Goal: Transaction & Acquisition: Purchase product/service

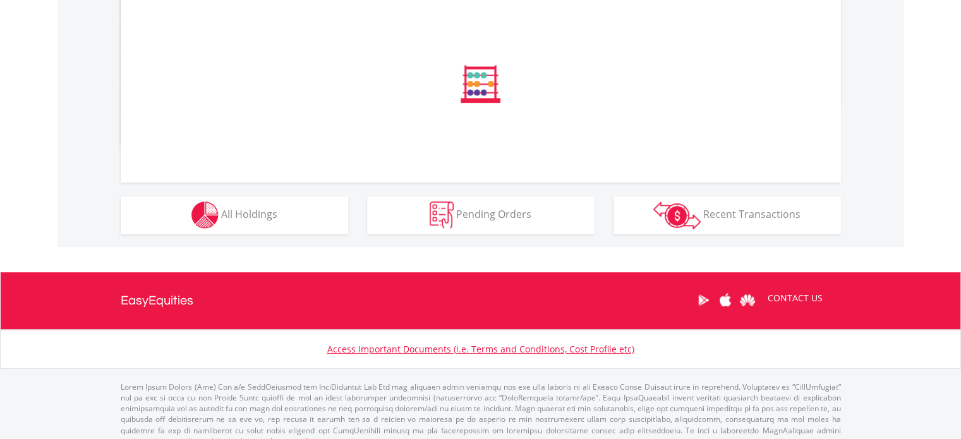
scroll to position [729, 0]
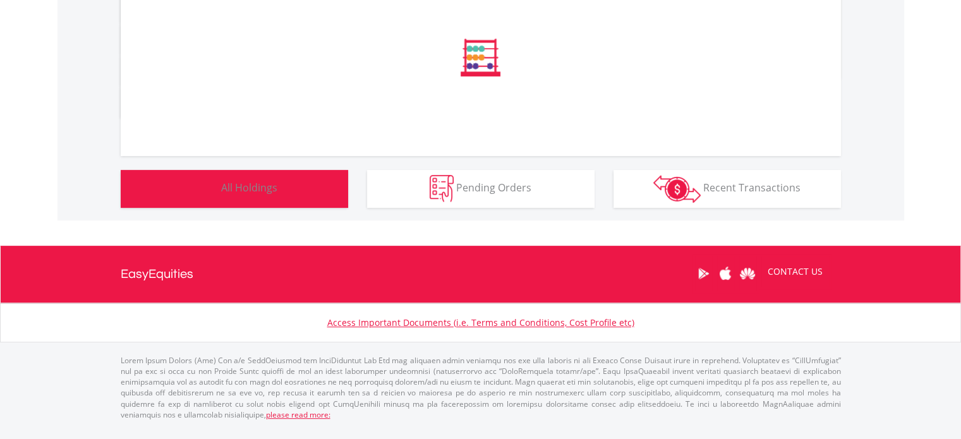
click at [293, 207] on button "Holdings All Holdings" at bounding box center [234, 189] width 227 height 38
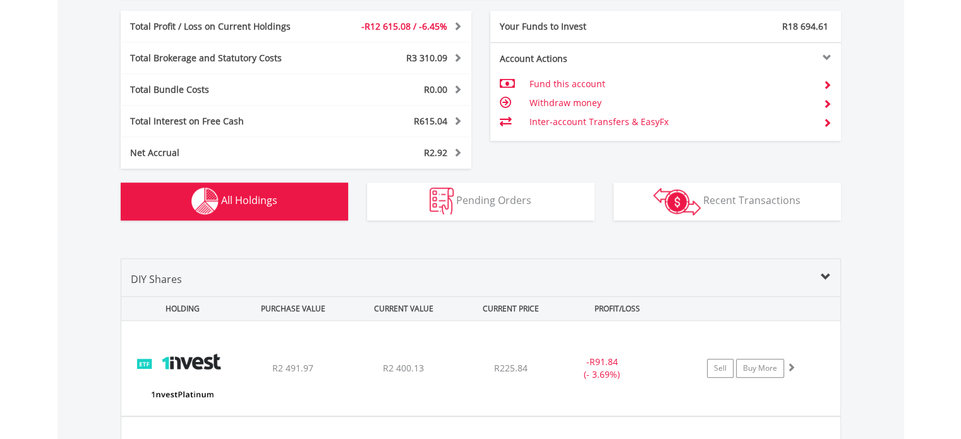
scroll to position [986, 0]
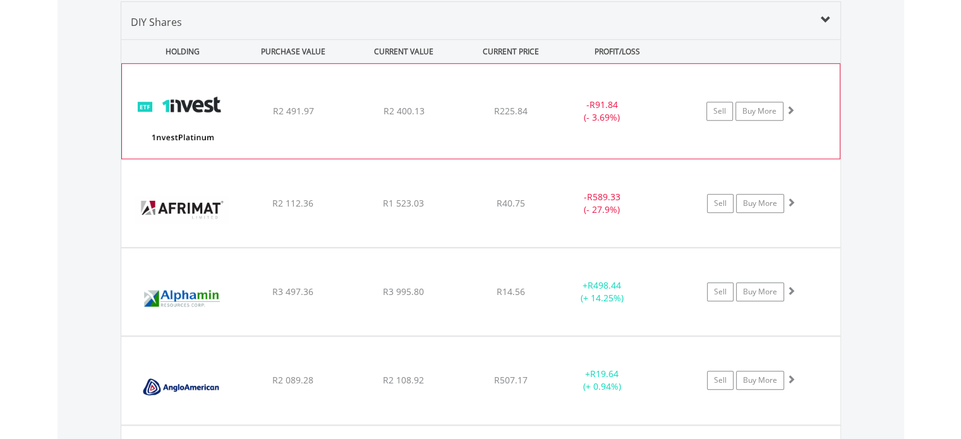
click at [525, 105] on span "R225.84" at bounding box center [510, 111] width 33 height 12
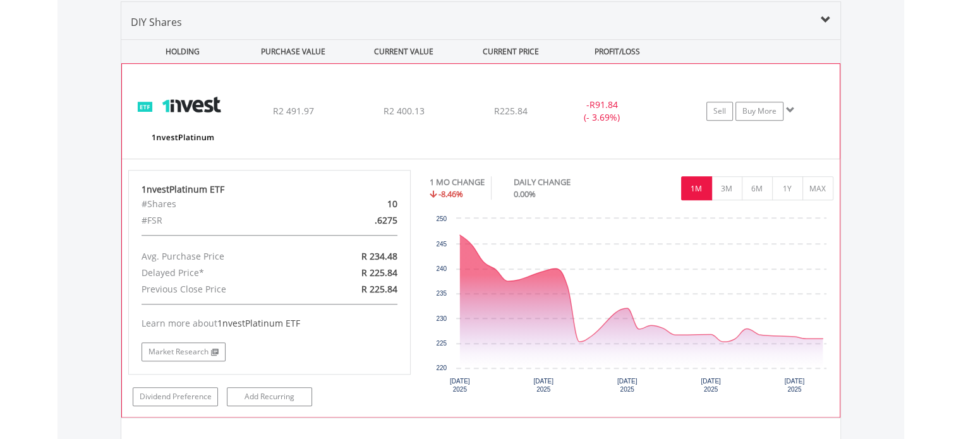
click at [525, 105] on span "R225.84" at bounding box center [510, 111] width 33 height 12
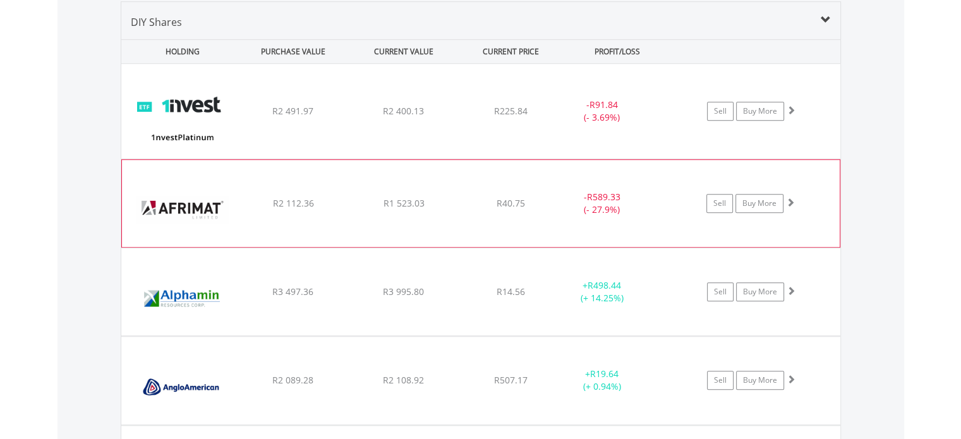
click at [527, 159] on div "﻿ Afrimat Limited R2 112.36 R1 523.03 R40.75 - R589.33 (- 27.9%) Sell Buy More" at bounding box center [480, 111] width 719 height 95
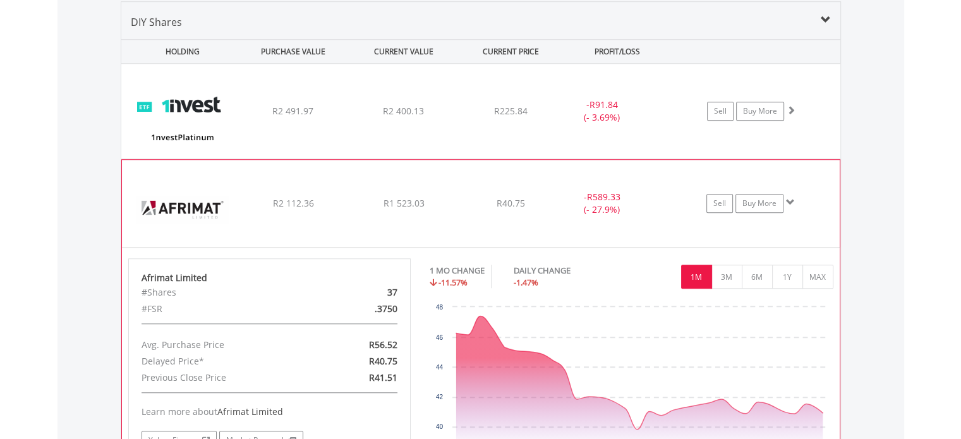
click at [527, 159] on div "﻿ Afrimat Limited R2 112.36 R1 523.03 R40.75 - R589.33 (- 27.9%) Sell Buy More" at bounding box center [480, 111] width 719 height 95
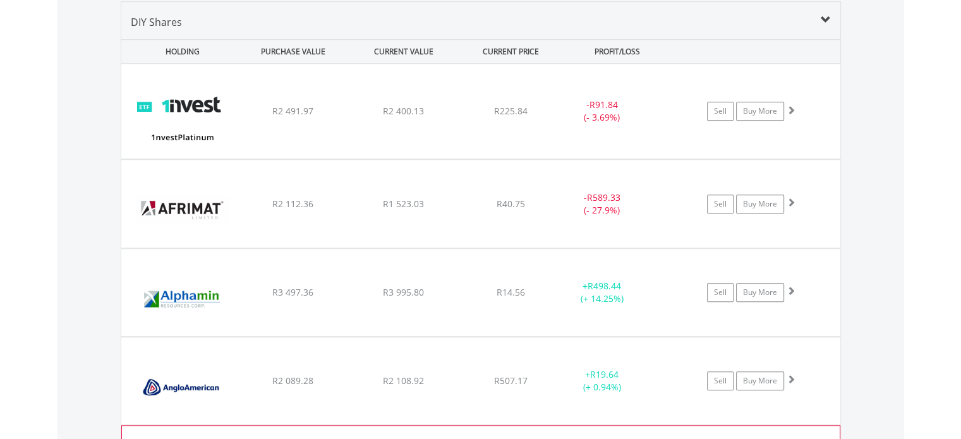
scroll to position [1176, 0]
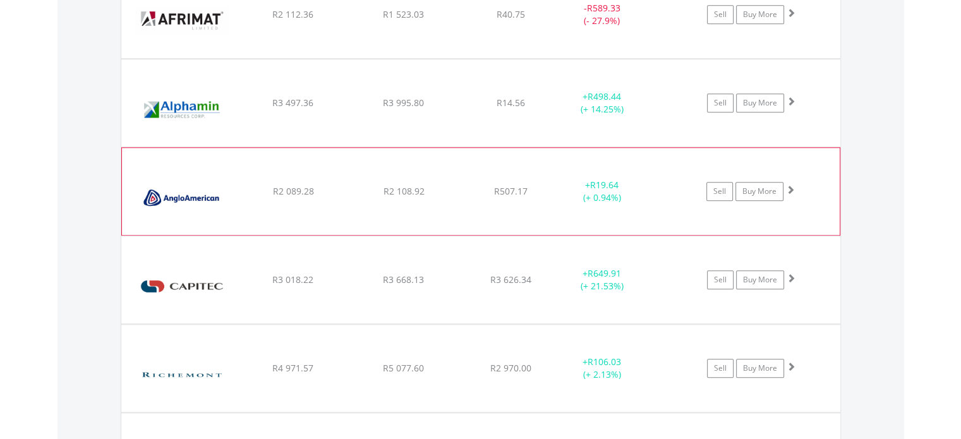
click at [593, 102] on span "R19.64" at bounding box center [604, 96] width 33 height 12
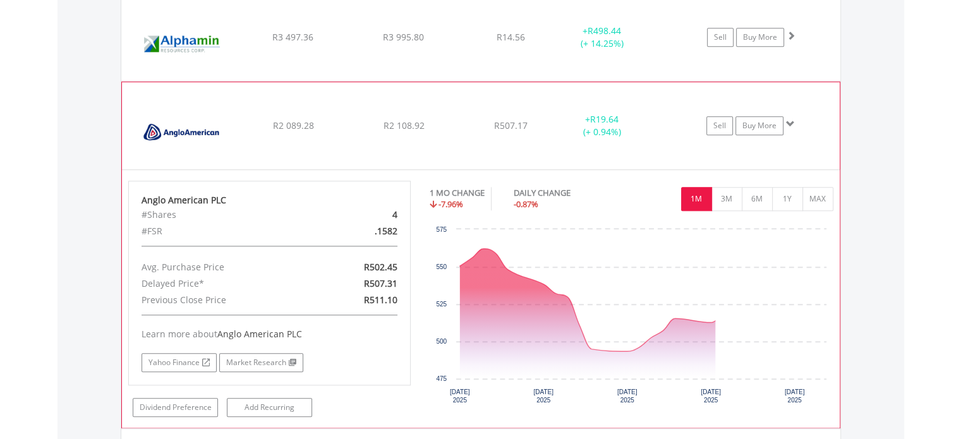
scroll to position [1302, 0]
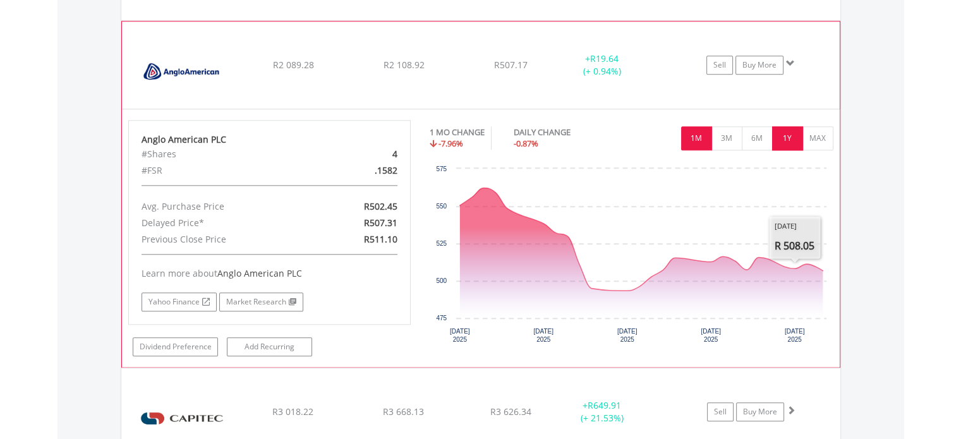
click at [789, 141] on button "1Y" at bounding box center [787, 138] width 31 height 24
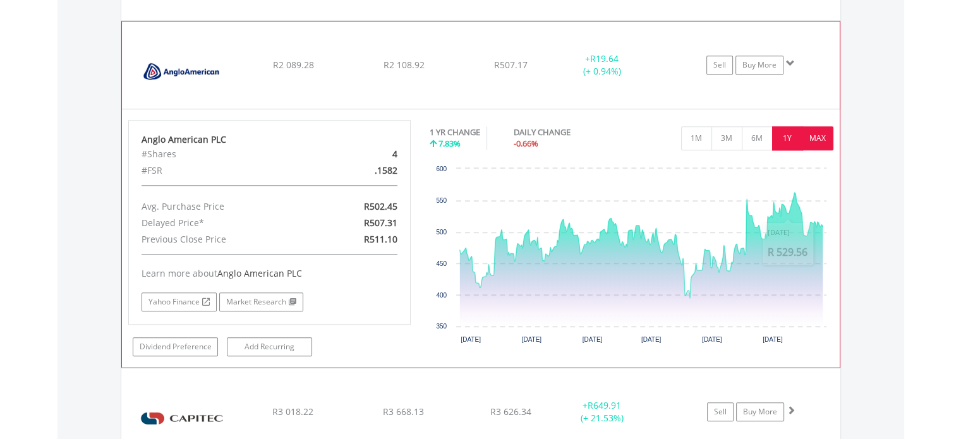
click at [808, 138] on button "MAX" at bounding box center [818, 138] width 31 height 24
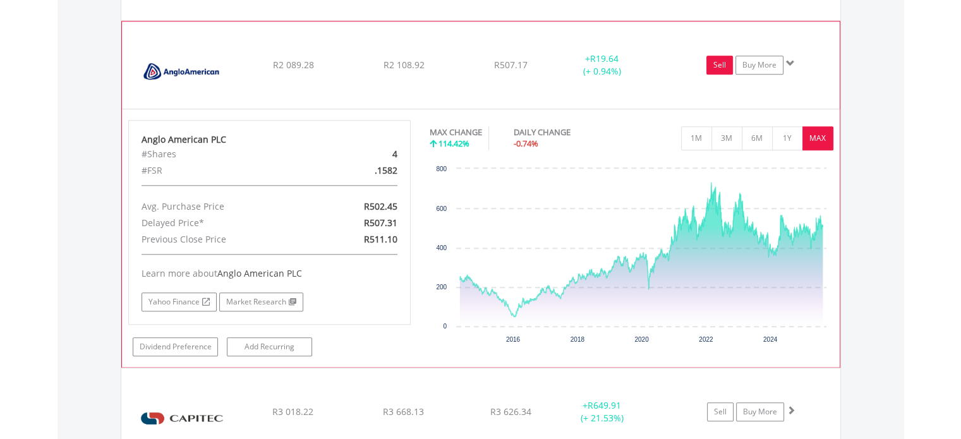
click at [728, 65] on link "Sell" at bounding box center [720, 65] width 27 height 19
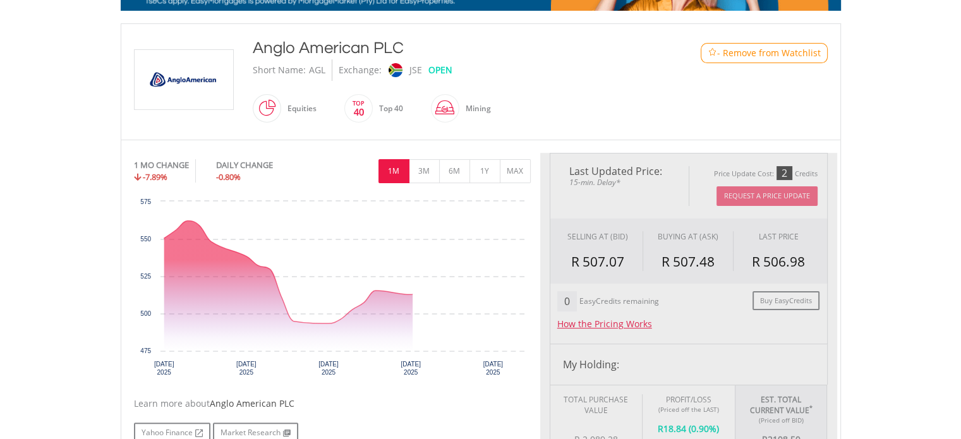
type input "*******"
type input "******"
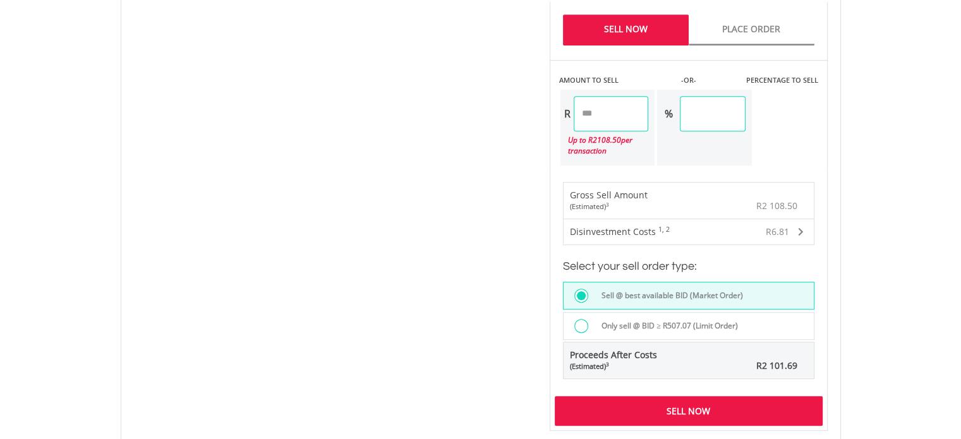
scroll to position [948, 0]
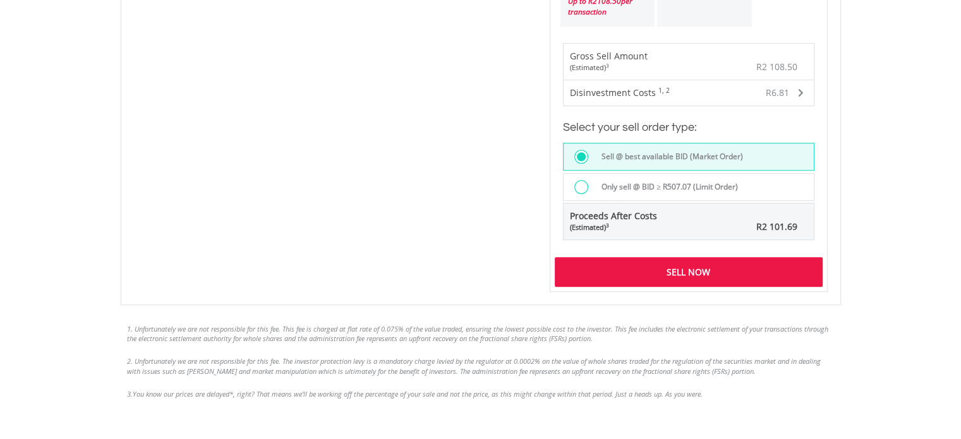
click at [700, 260] on div "Sell Now" at bounding box center [689, 271] width 268 height 29
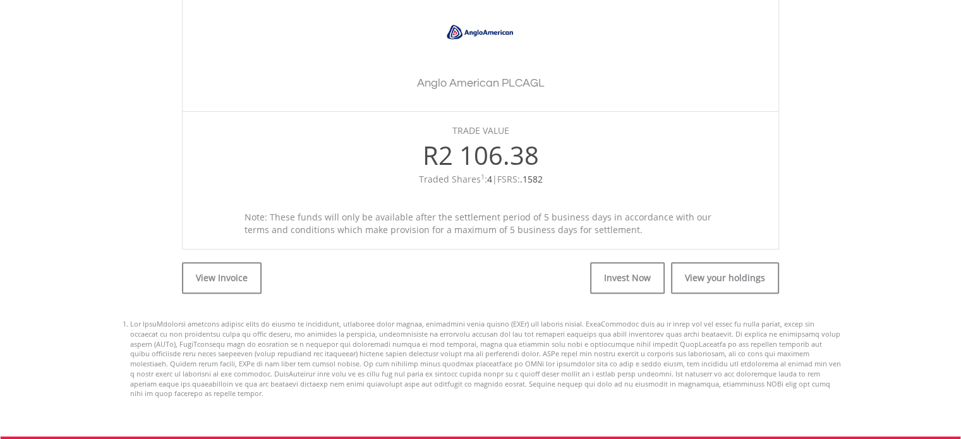
scroll to position [442, 0]
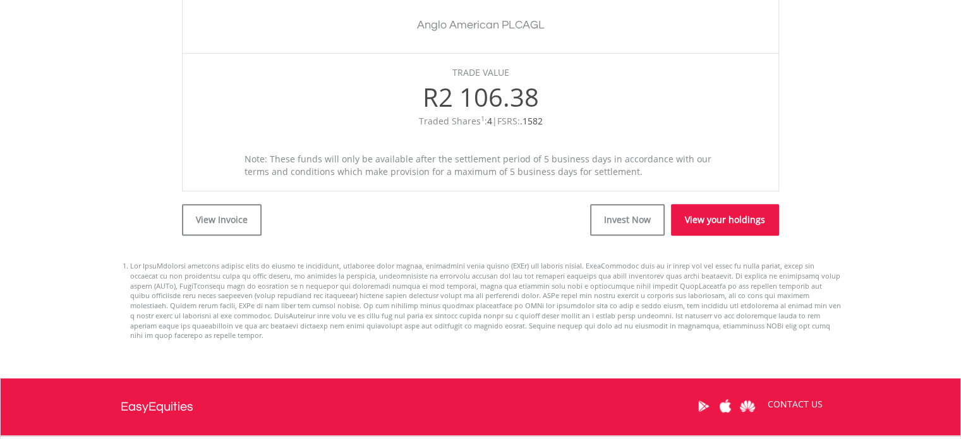
click at [743, 223] on link "View your holdings" at bounding box center [725, 220] width 108 height 32
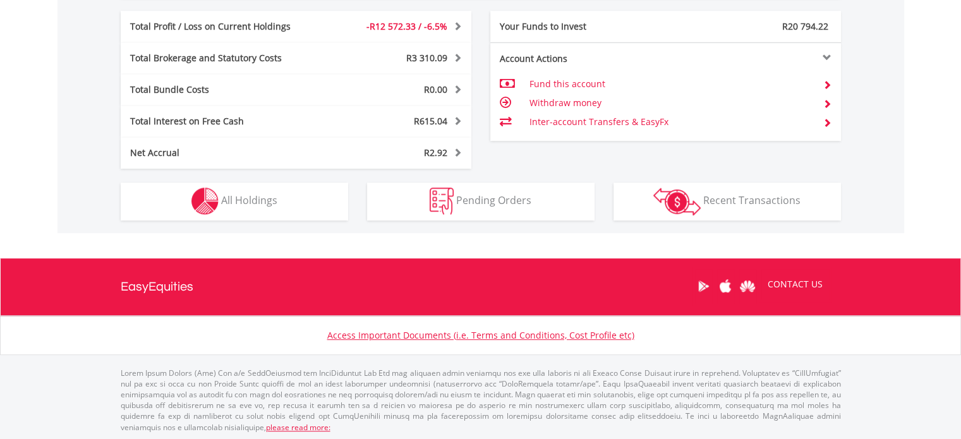
scroll to position [121, 240]
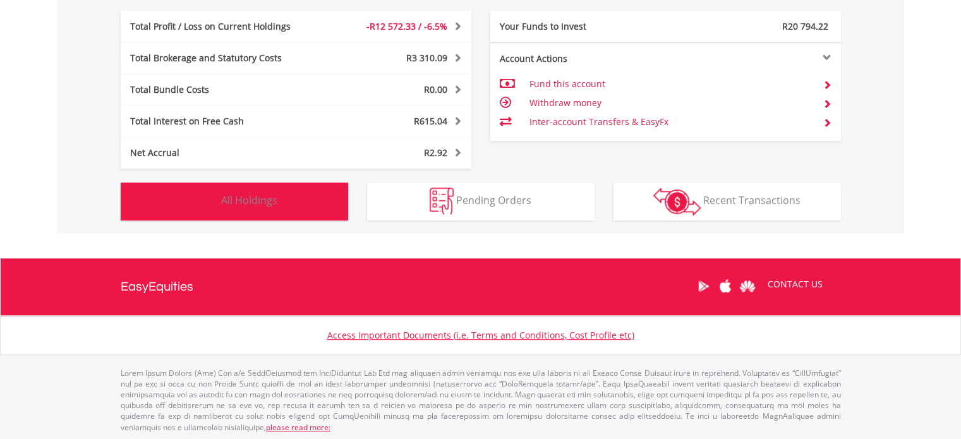
click at [247, 208] on button "Holdings All Holdings" at bounding box center [234, 202] width 227 height 38
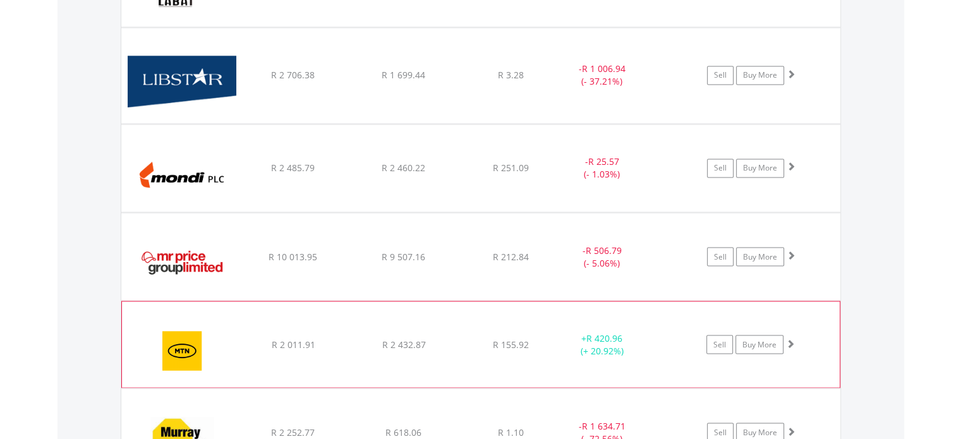
scroll to position [2188, 0]
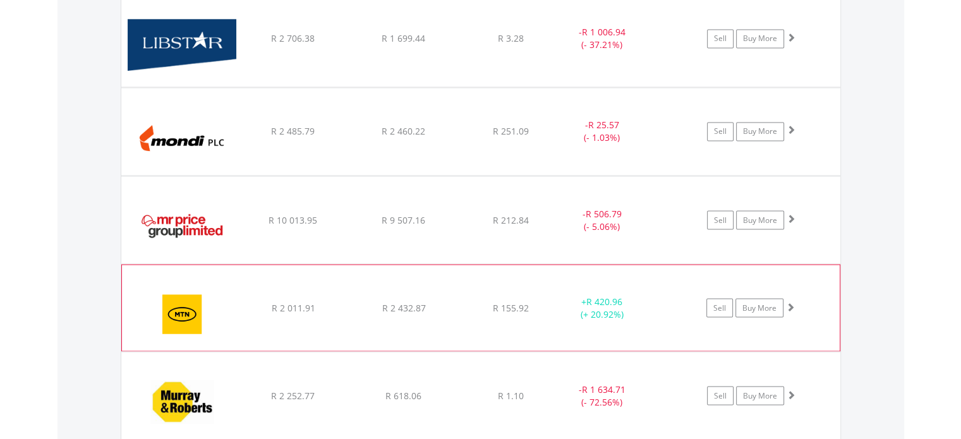
scroll to position [2251, 0]
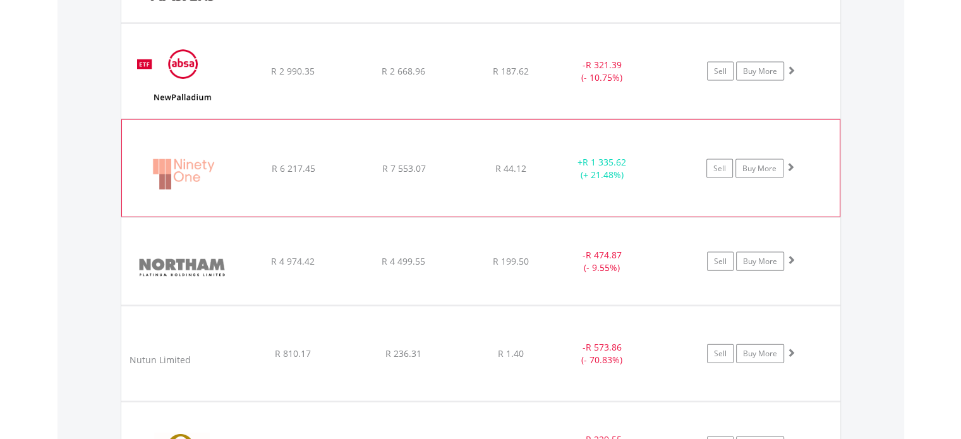
scroll to position [2820, 0]
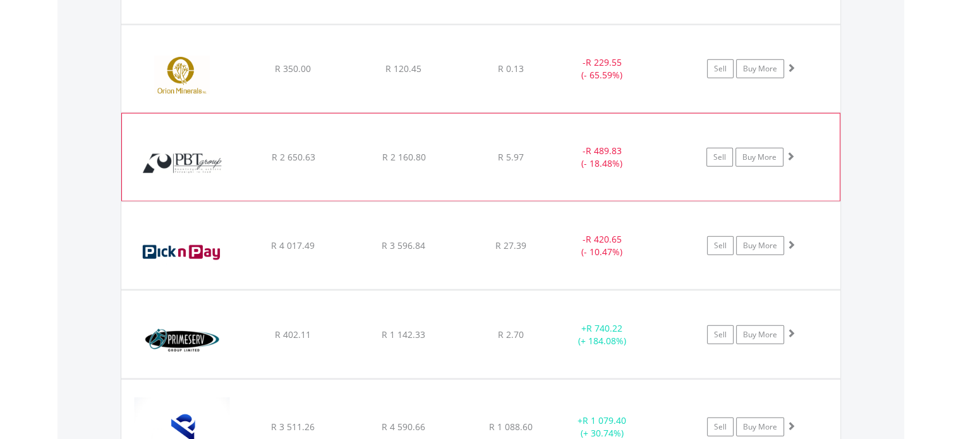
scroll to position [3136, 0]
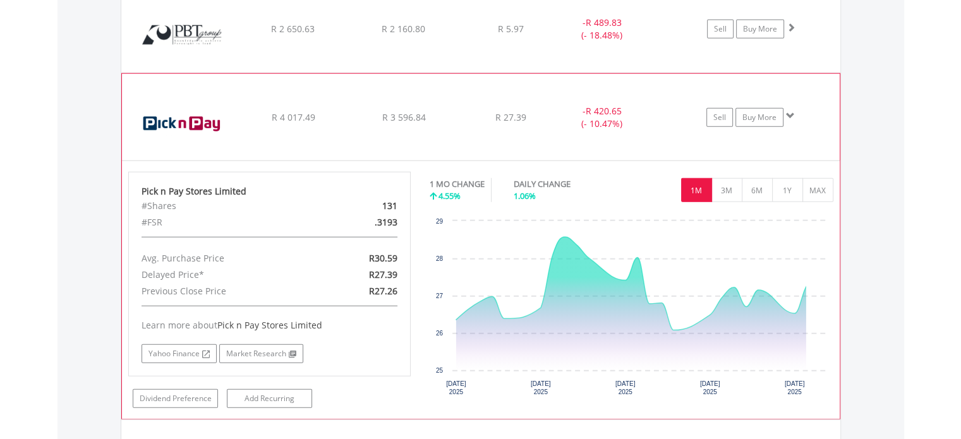
scroll to position [3262, 0]
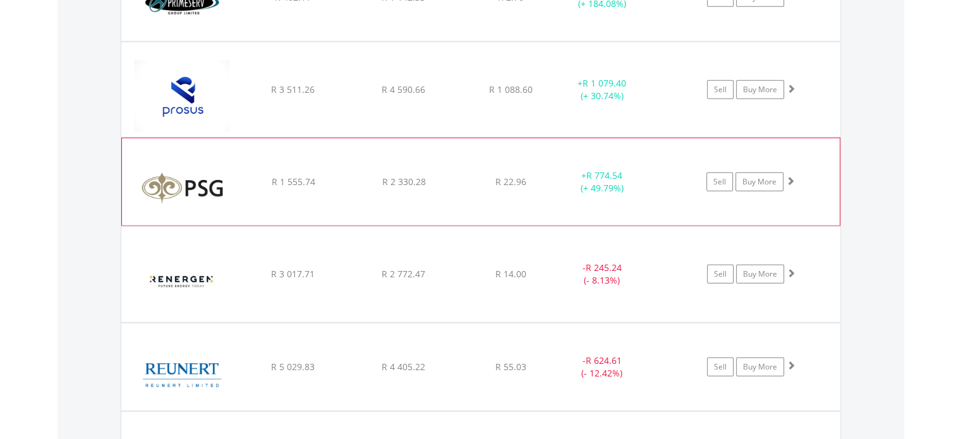
scroll to position [3578, 0]
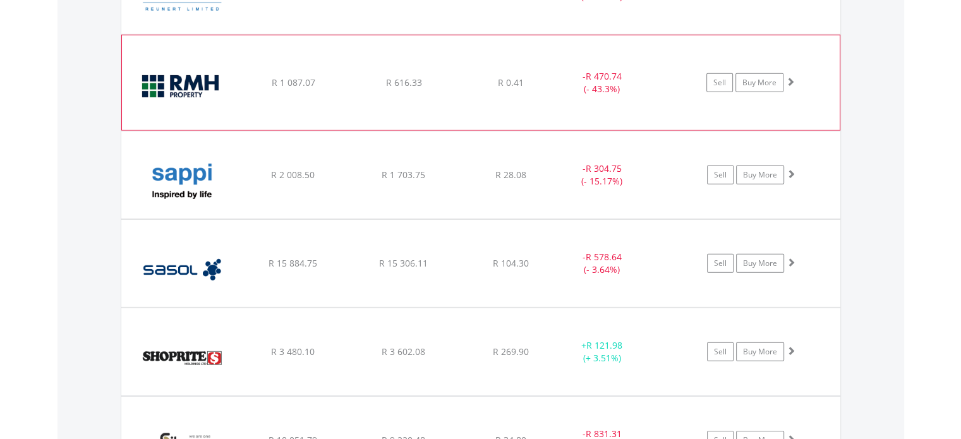
scroll to position [3831, 0]
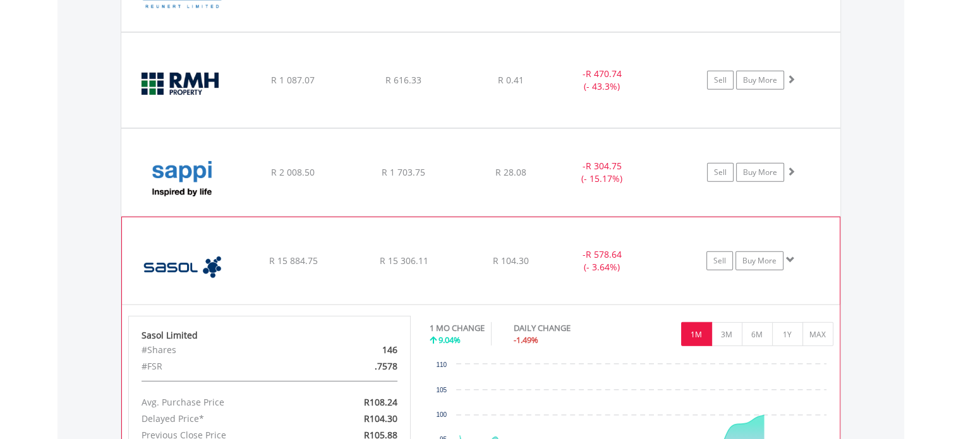
scroll to position [3957, 0]
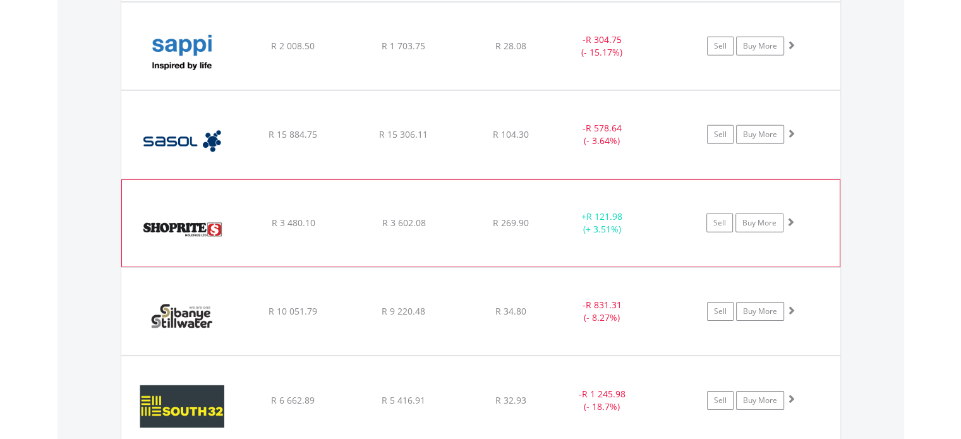
scroll to position [4020, 0]
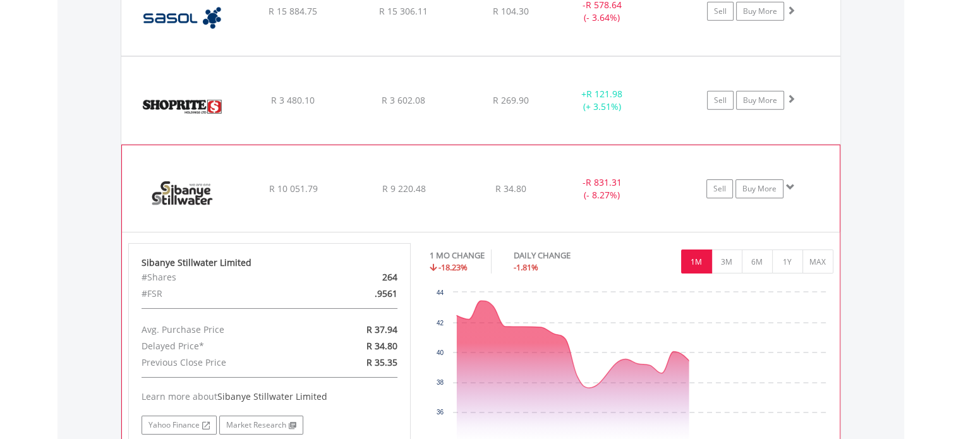
scroll to position [4147, 0]
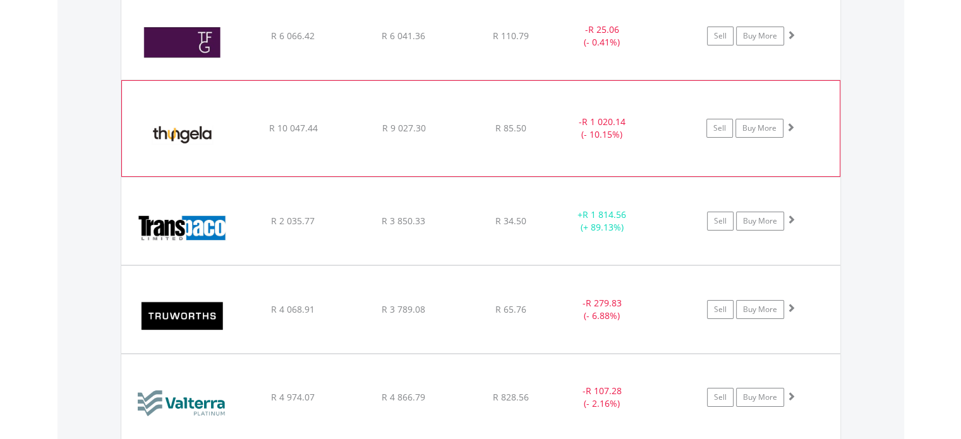
scroll to position [4526, 0]
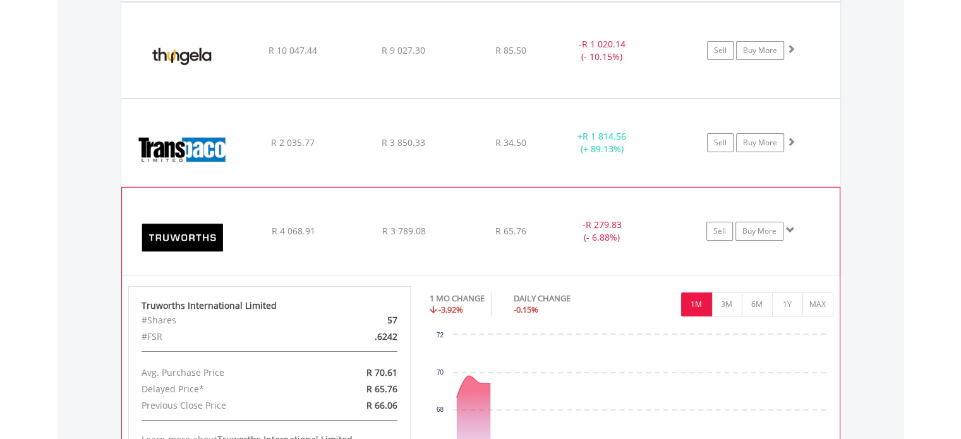
scroll to position [4652, 0]
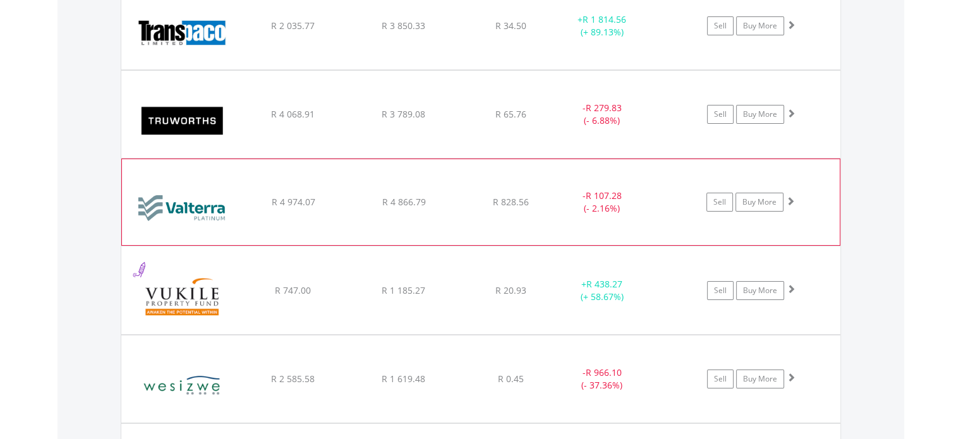
scroll to position [4779, 0]
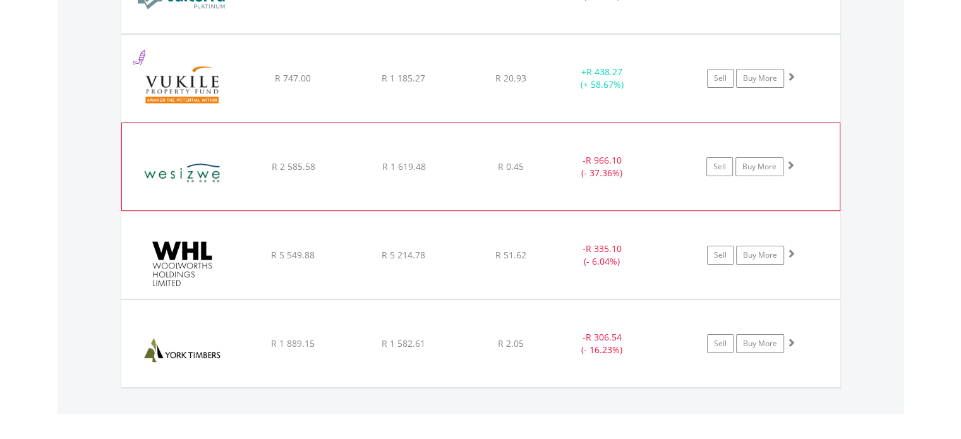
scroll to position [4968, 0]
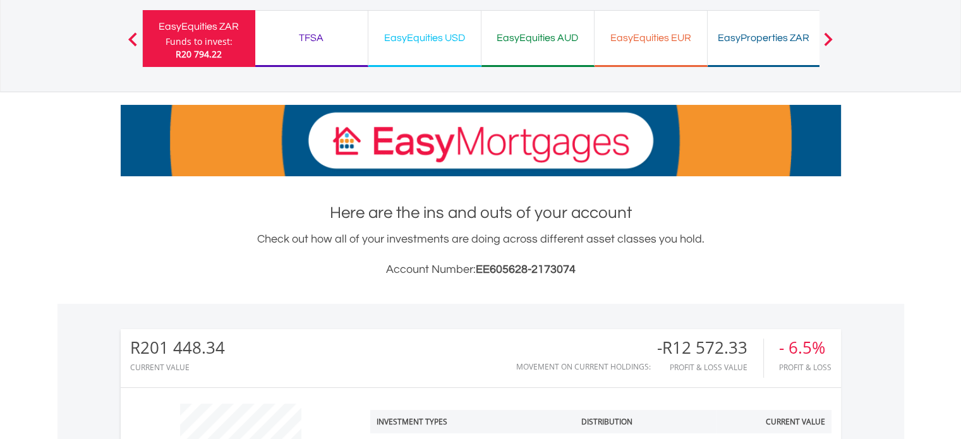
scroll to position [0, 0]
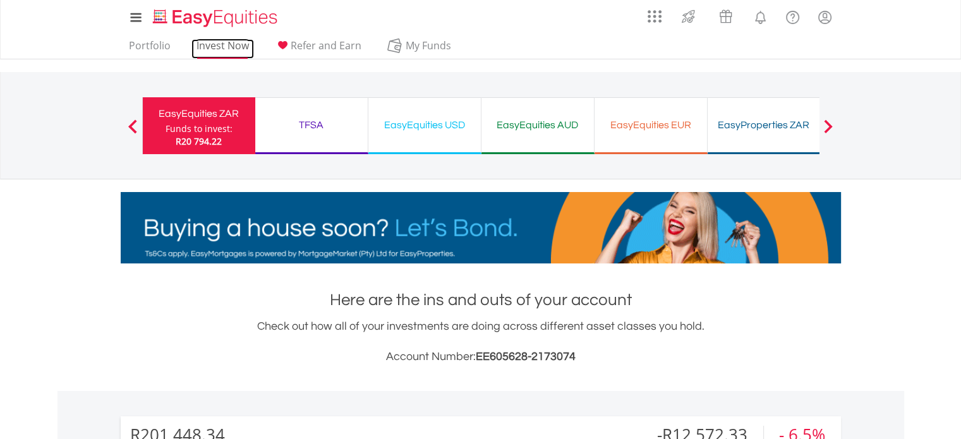
click at [241, 42] on link "Invest Now" at bounding box center [222, 49] width 63 height 20
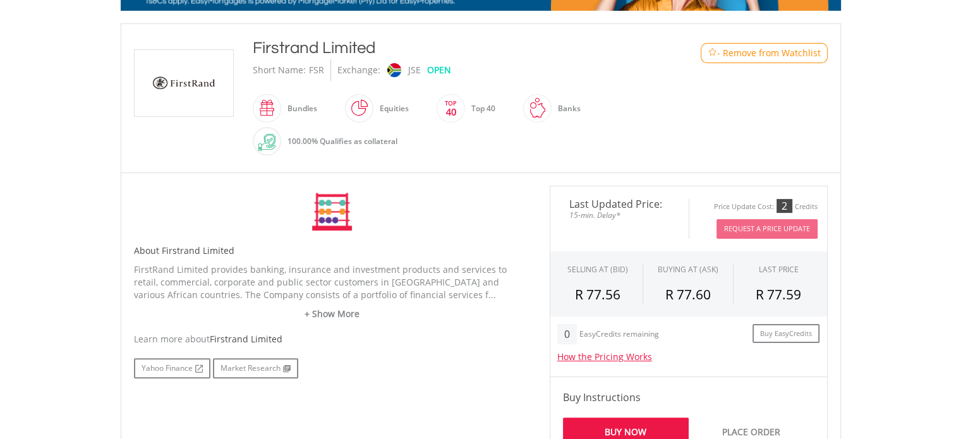
scroll to position [253, 0]
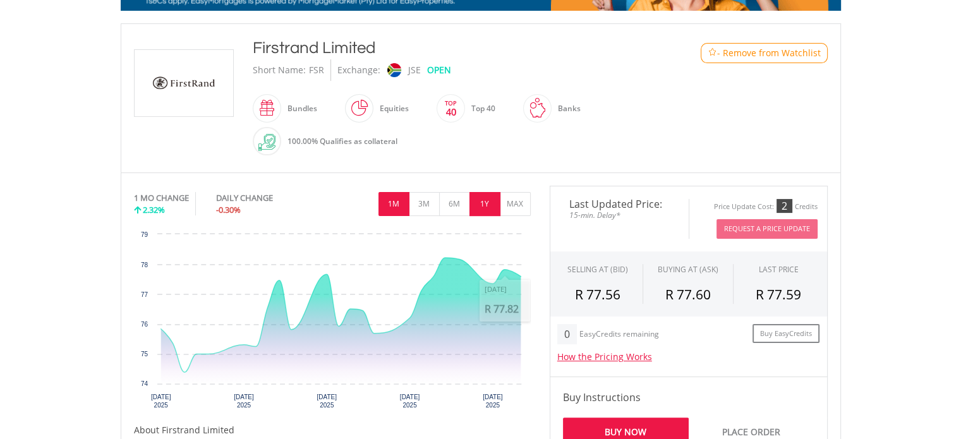
click at [488, 201] on button "1Y" at bounding box center [485, 204] width 31 height 24
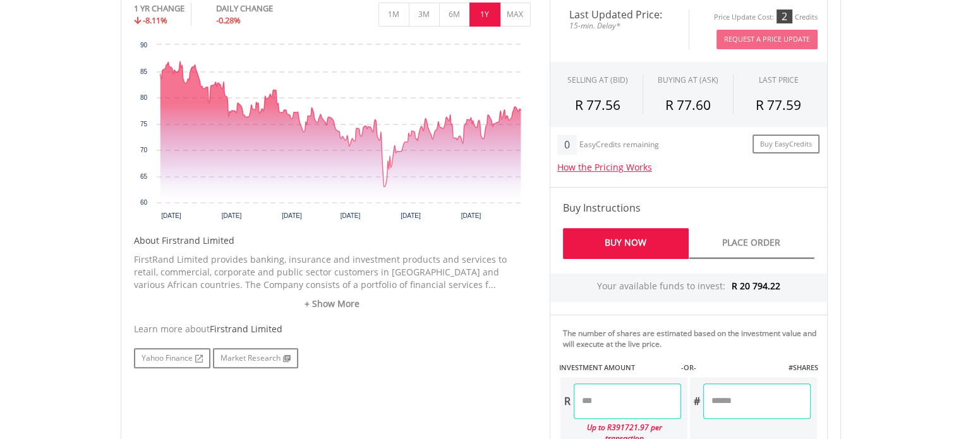
scroll to position [506, 0]
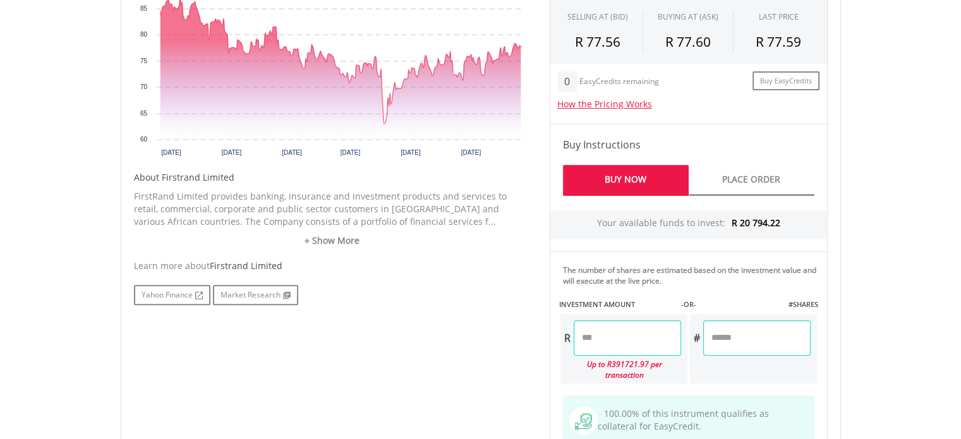
click at [624, 325] on input "number" at bounding box center [627, 337] width 107 height 35
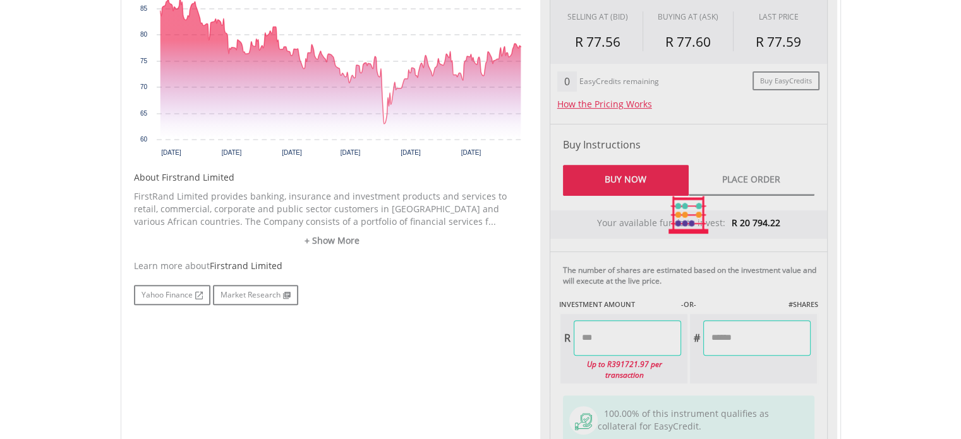
type input "*******"
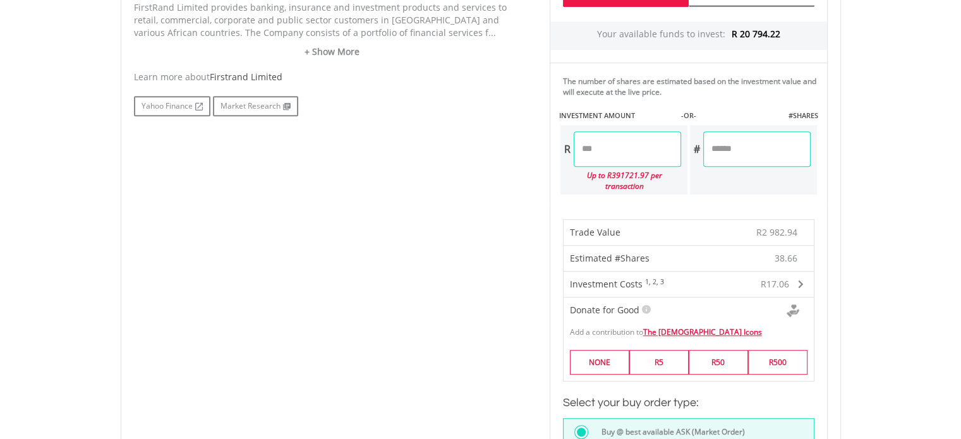
scroll to position [632, 0]
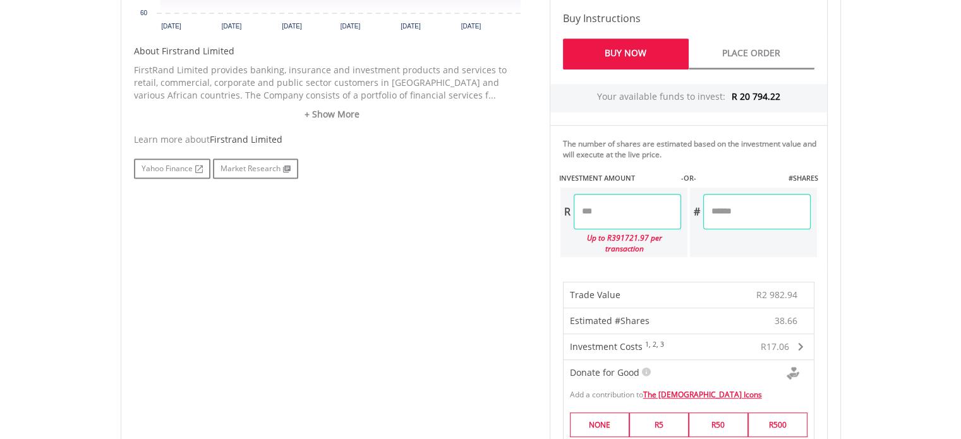
click at [593, 208] on input "*******" at bounding box center [627, 211] width 107 height 35
type input "*******"
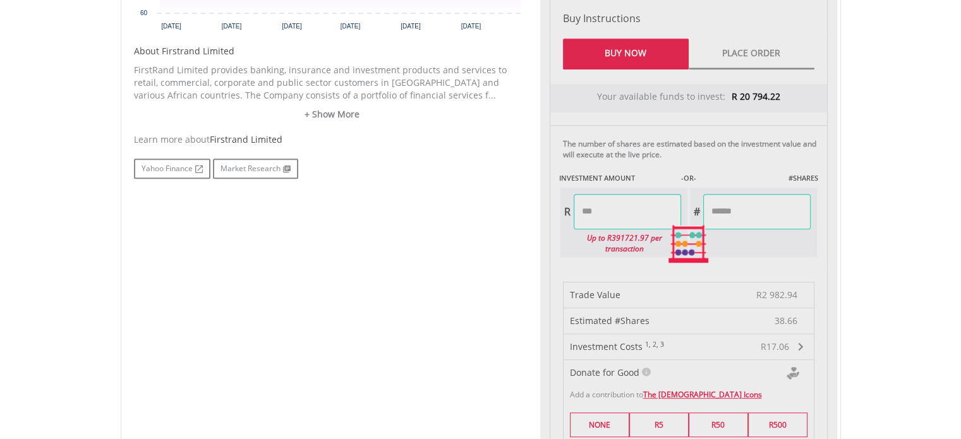
click at [915, 246] on body "My Investments Invest Now New Listings Sell My Recurring Investments Pending Or…" at bounding box center [480, 200] width 961 height 1665
type input "*******"
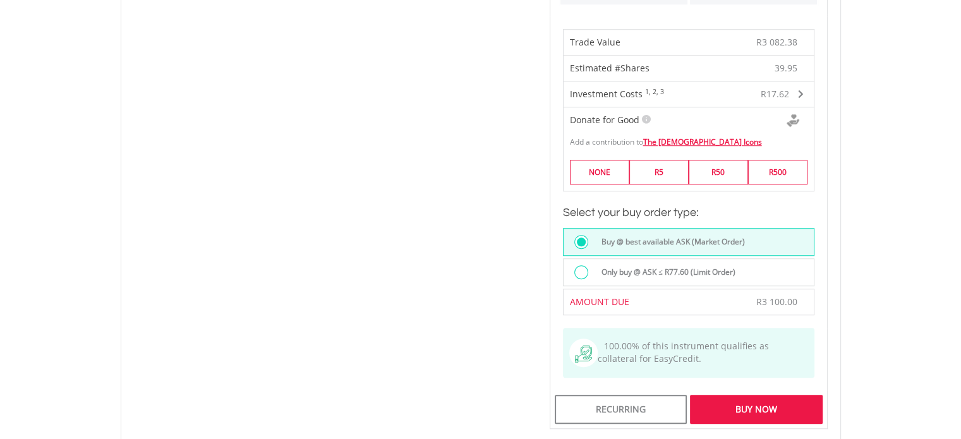
scroll to position [1011, 0]
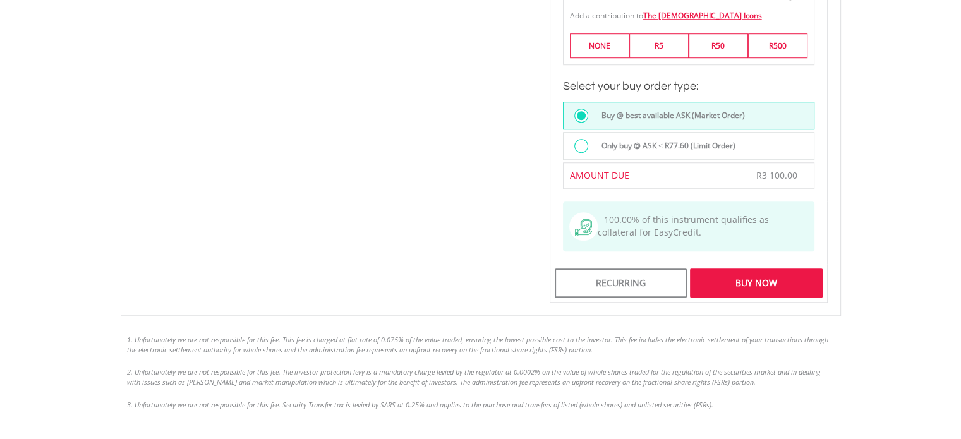
click at [777, 269] on div "Buy Now" at bounding box center [756, 283] width 132 height 29
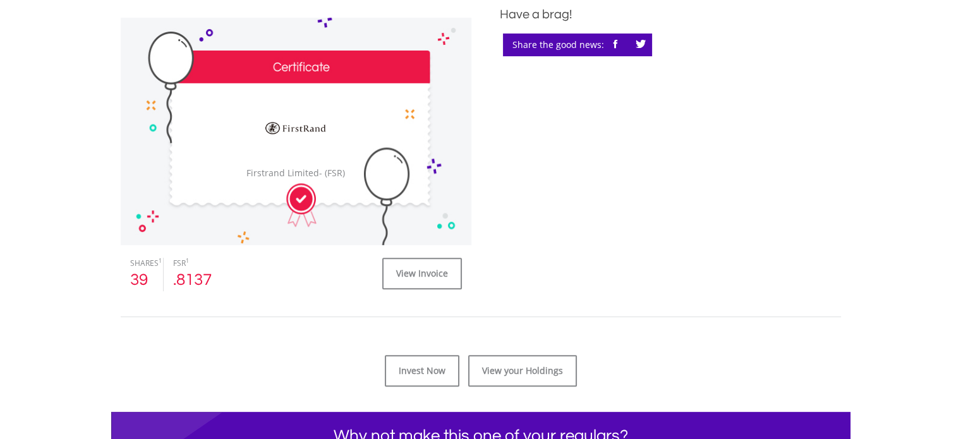
scroll to position [506, 0]
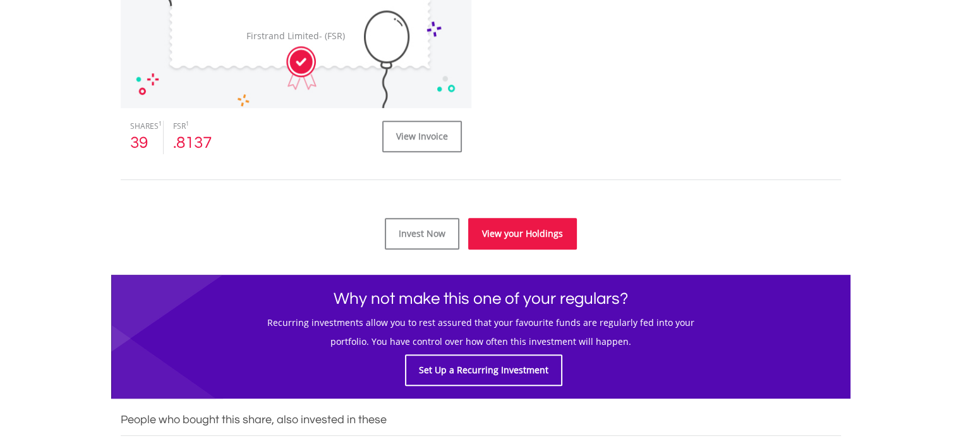
click at [549, 227] on link "View your Holdings" at bounding box center [522, 234] width 109 height 32
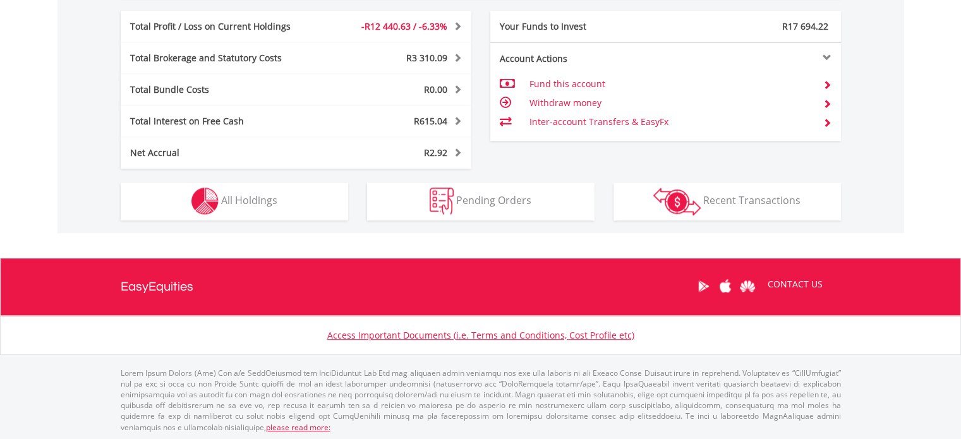
scroll to position [121, 240]
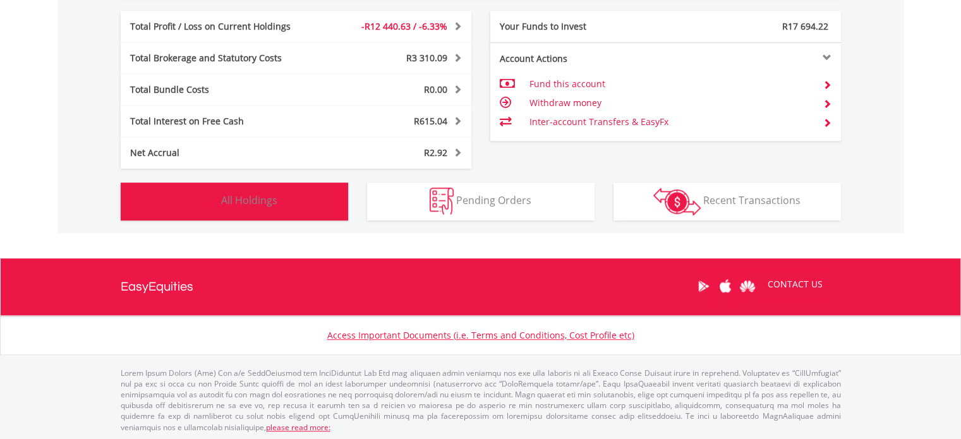
click at [284, 197] on button "Holdings All Holdings" at bounding box center [234, 202] width 227 height 38
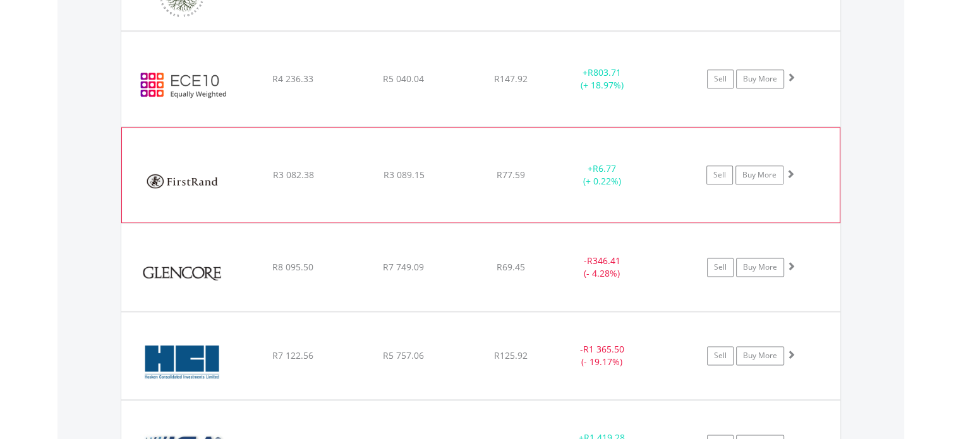
scroll to position [1555, 0]
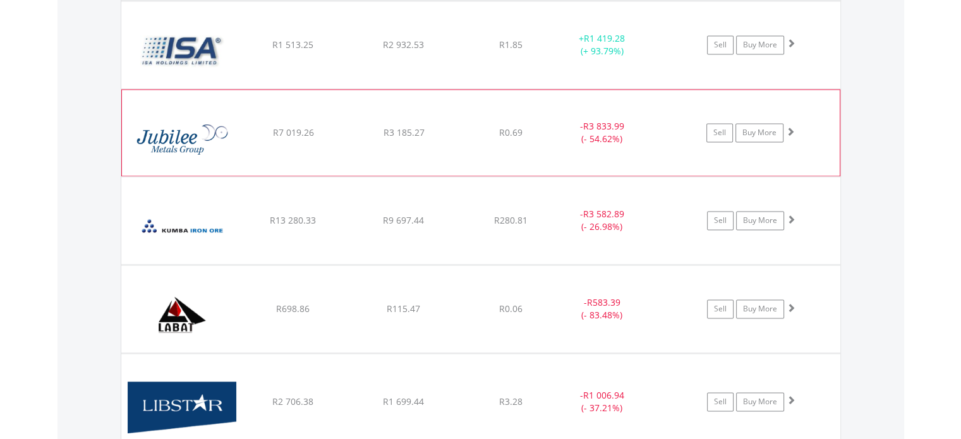
scroll to position [1998, 0]
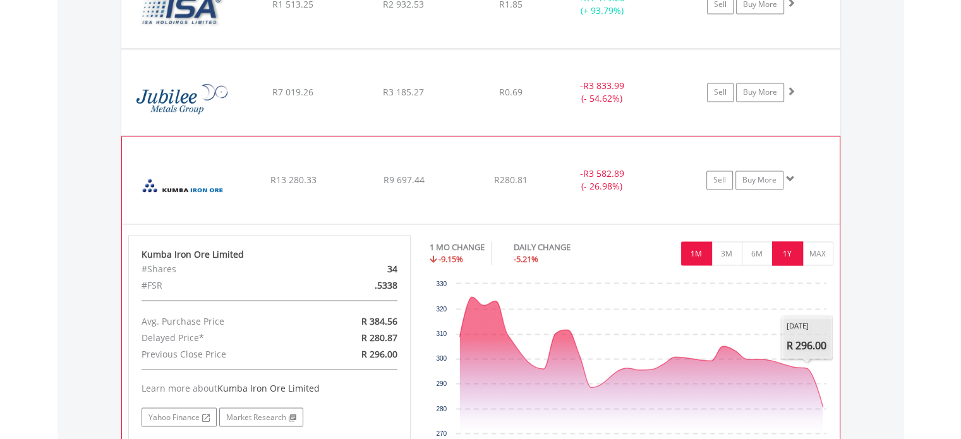
click at [792, 245] on button "1Y" at bounding box center [787, 253] width 31 height 24
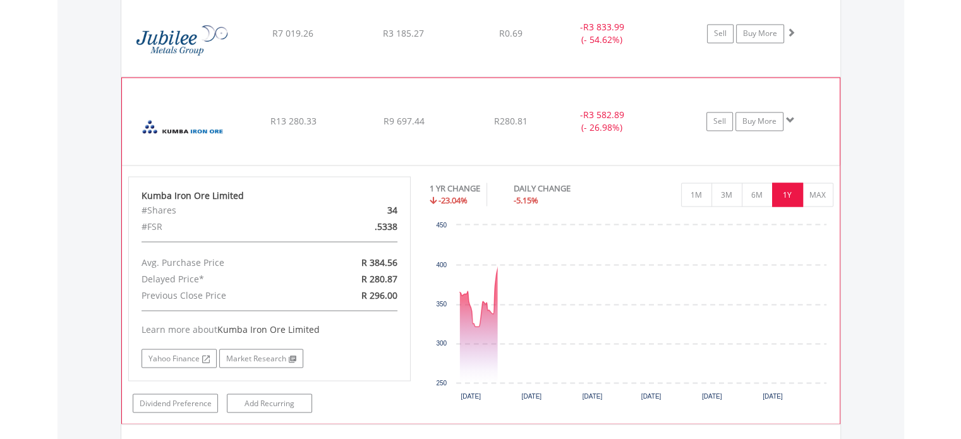
scroll to position [2124, 0]
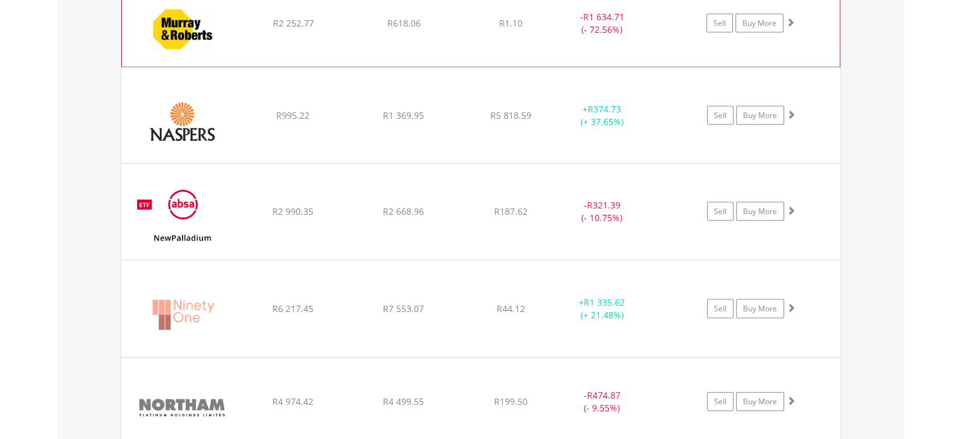
scroll to position [2819, 0]
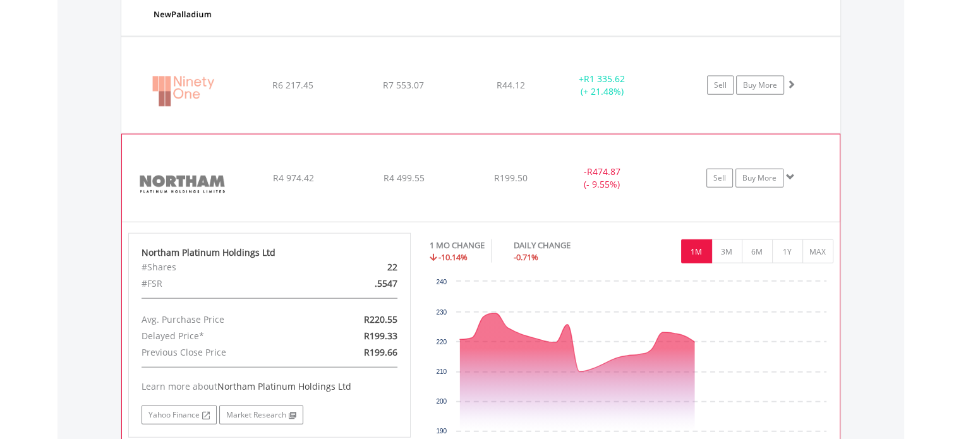
scroll to position [3009, 0]
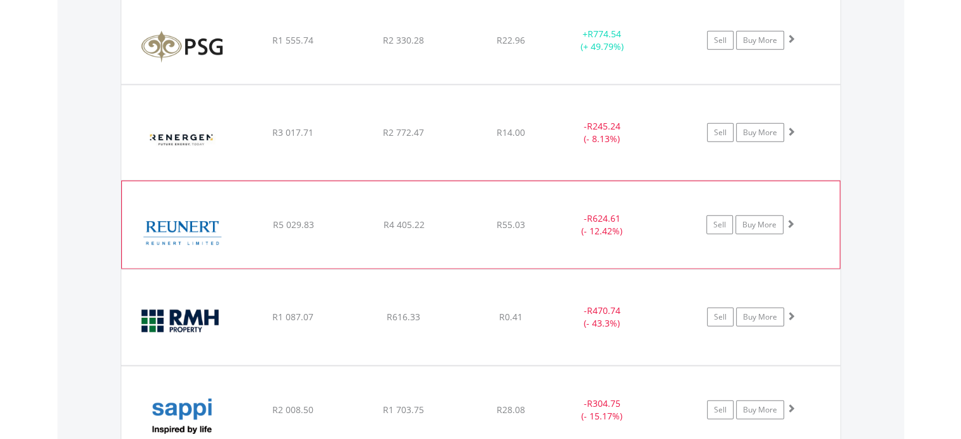
scroll to position [3704, 0]
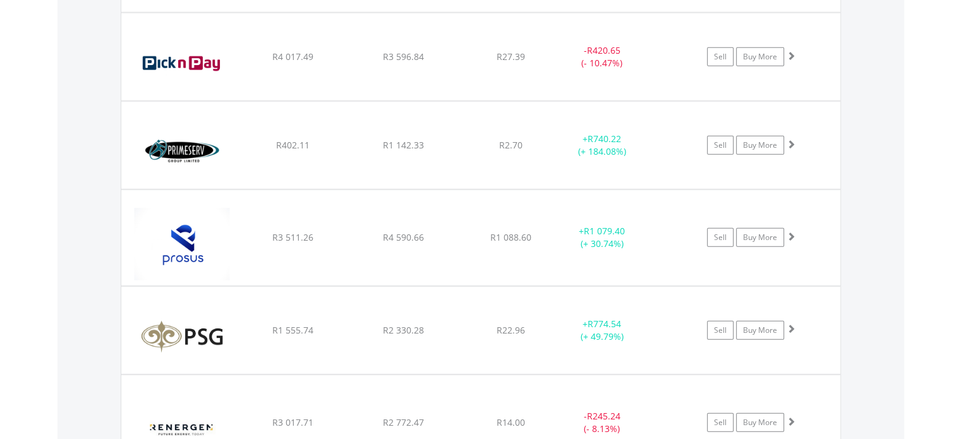
scroll to position [3210, 0]
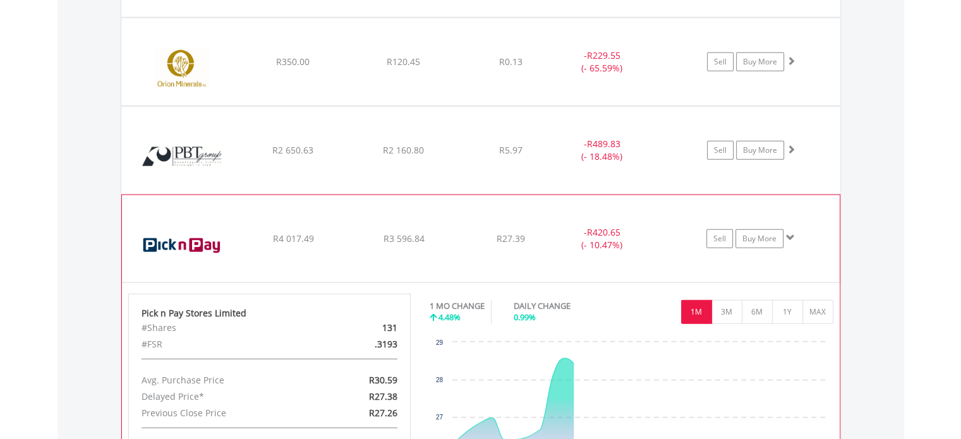
scroll to position [3337, 0]
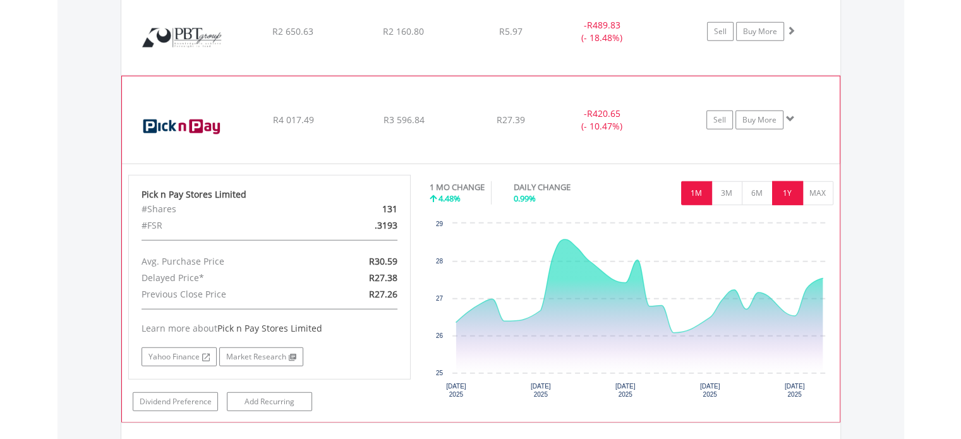
click at [785, 193] on button "1Y" at bounding box center [787, 193] width 31 height 24
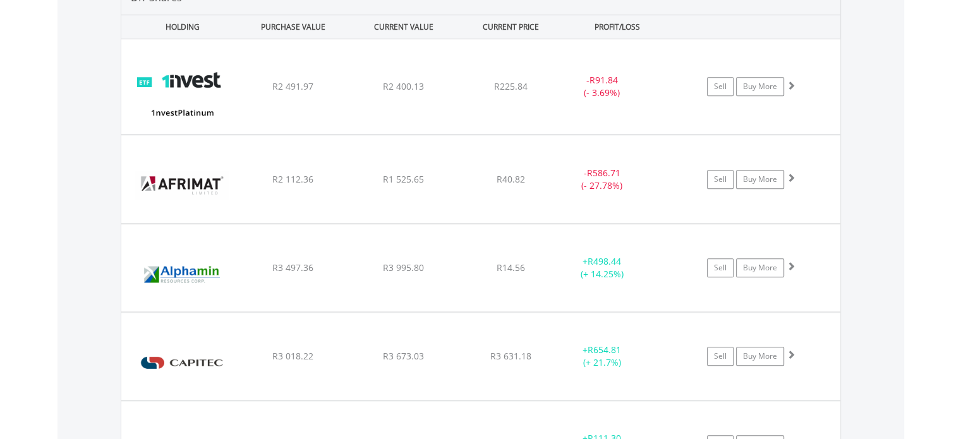
scroll to position [1137, 0]
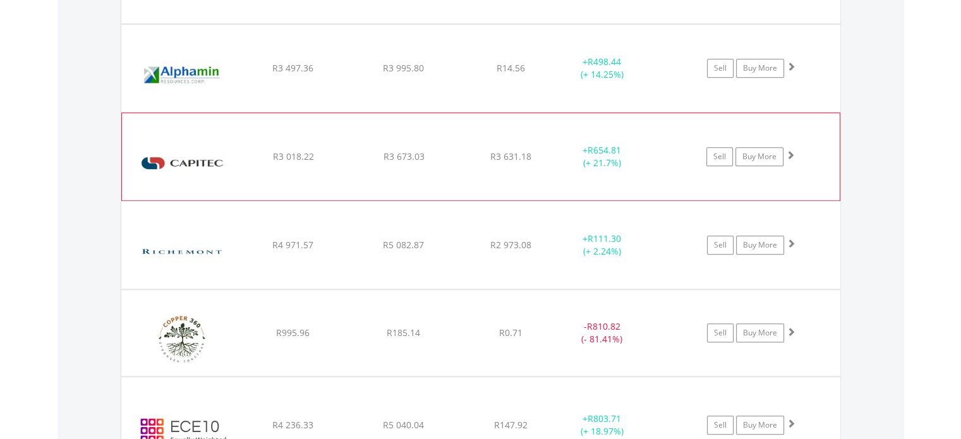
scroll to position [1264, 0]
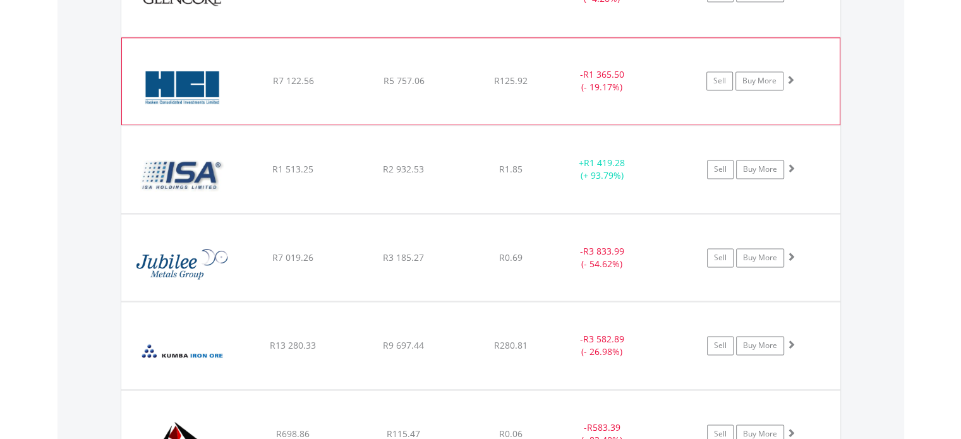
scroll to position [1833, 0]
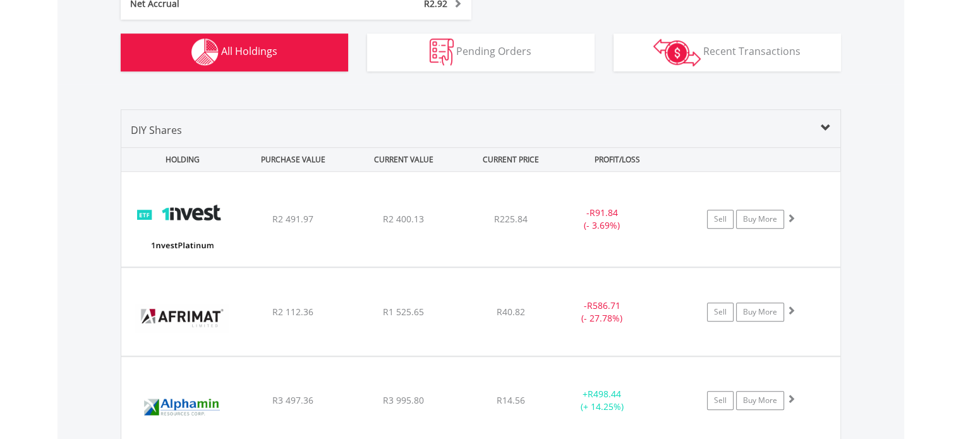
scroll to position [0, 0]
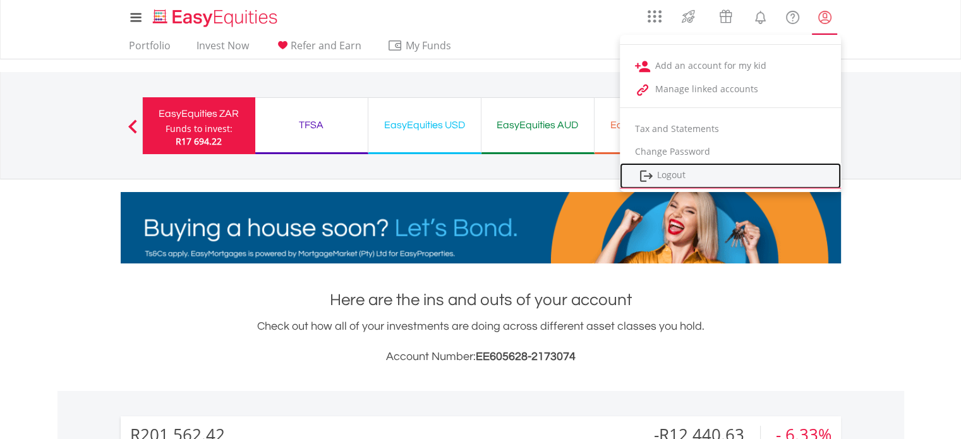
click at [702, 173] on link "Logout" at bounding box center [730, 176] width 221 height 26
